Goal: Navigation & Orientation: Find specific page/section

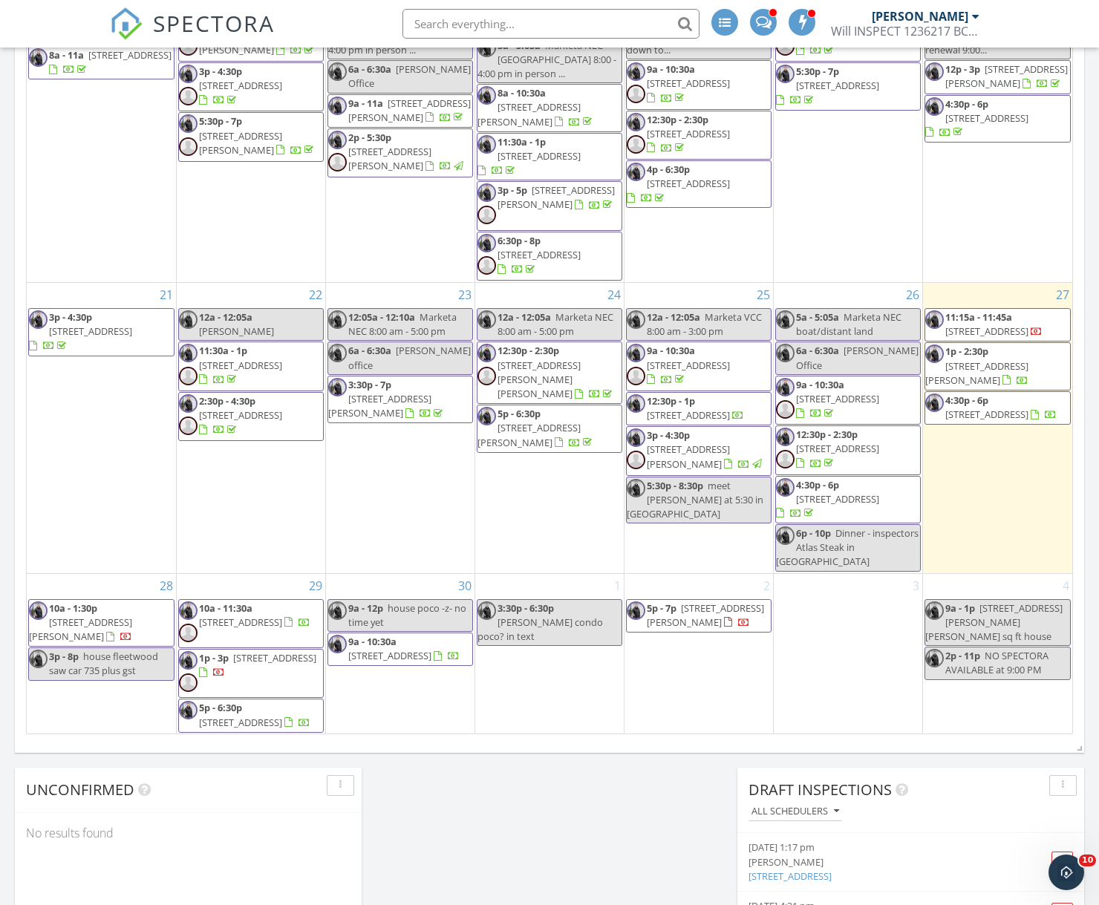
scroll to position [1019, 0]
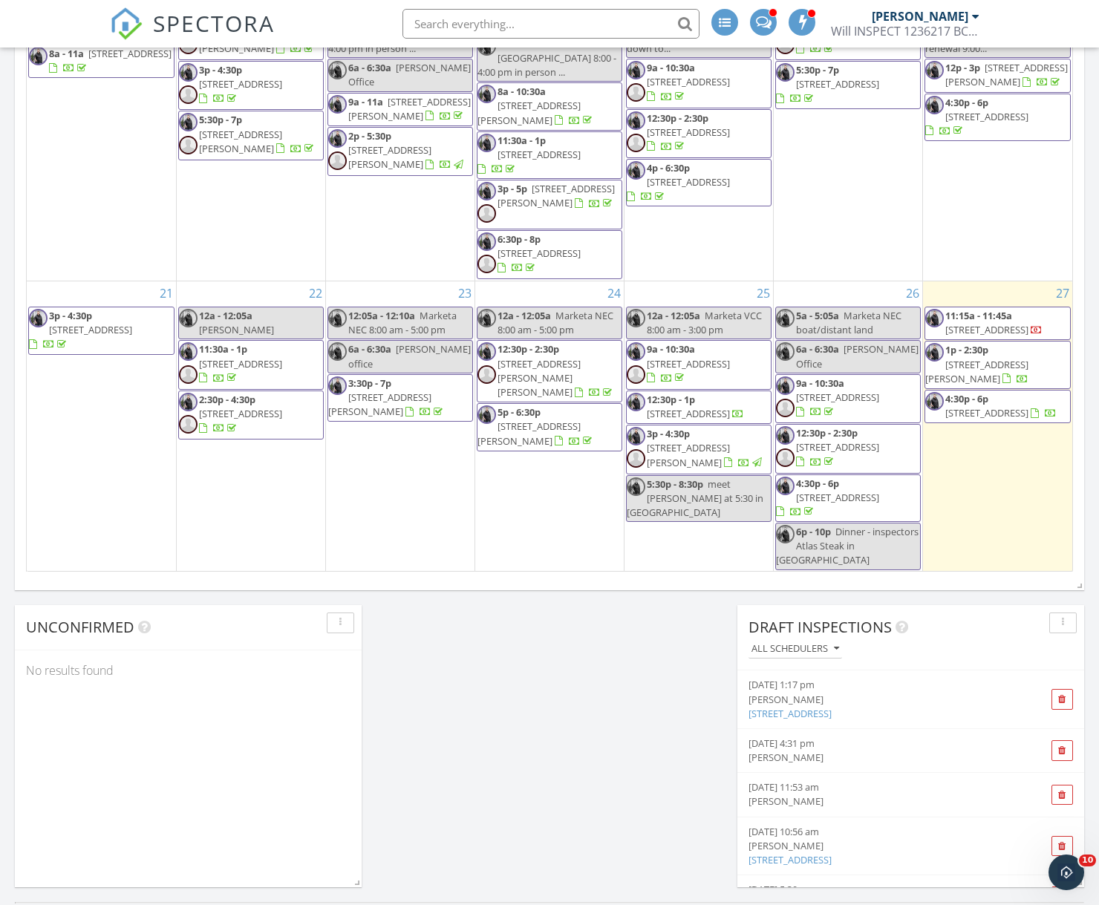
scroll to position [1176, 0]
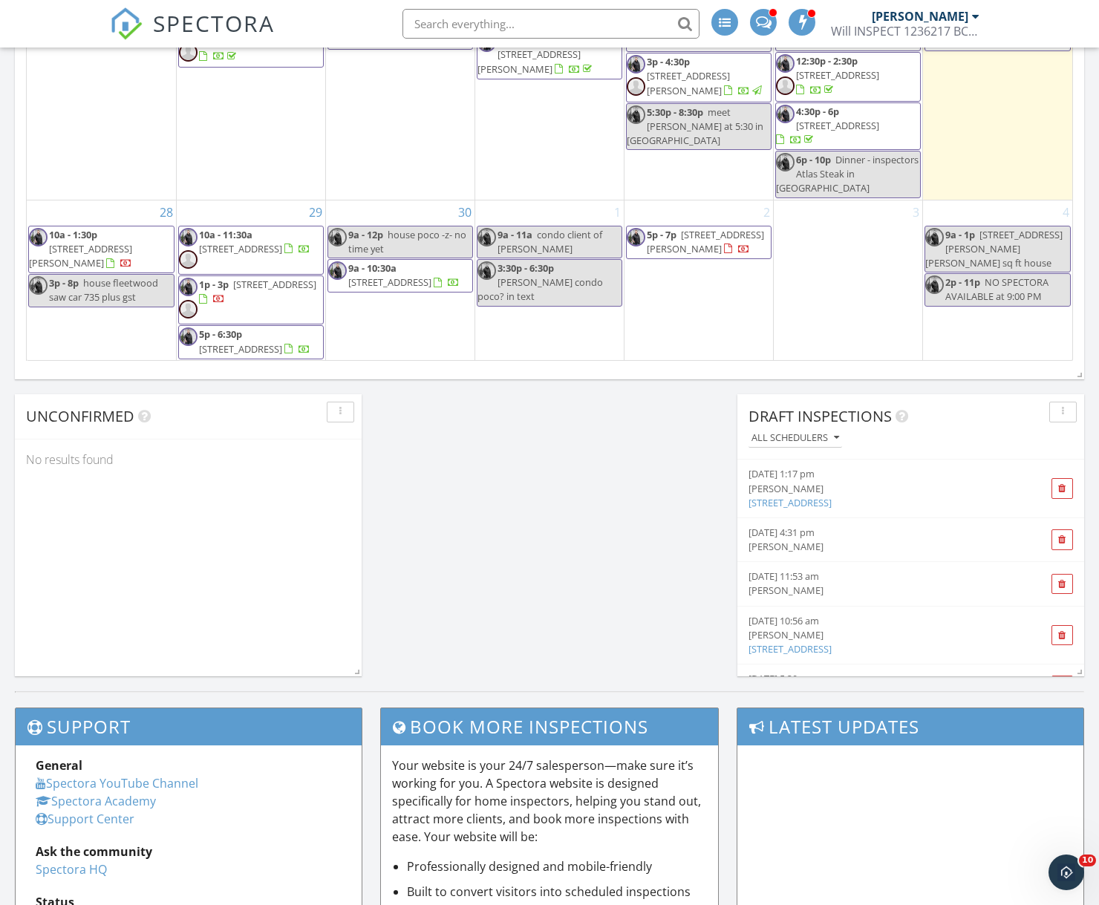
scroll to position [1390, 0]
